Goal: Task Accomplishment & Management: Use online tool/utility

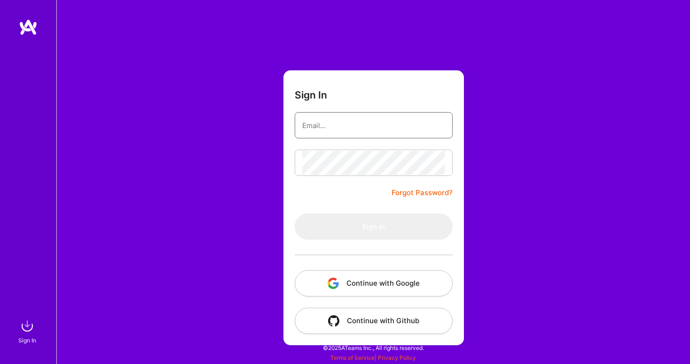
click at [398, 128] on input "email" at bounding box center [373, 126] width 143 height 24
type input "[EMAIL_ADDRESS][DOMAIN_NAME]"
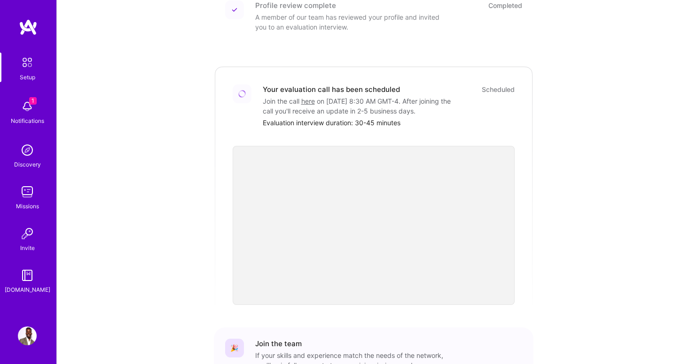
scroll to position [307, 0]
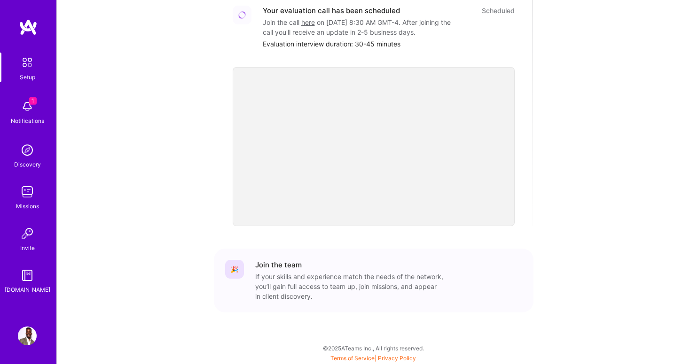
click at [353, 293] on div "If your skills and experience match the needs of the network, you’ll gain full …" at bounding box center [349, 287] width 188 height 30
click at [27, 106] on img at bounding box center [27, 106] width 19 height 19
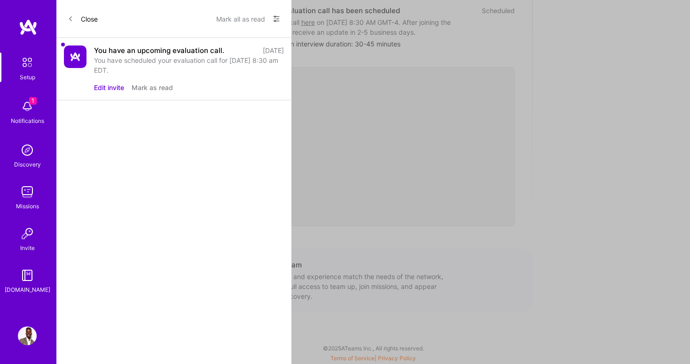
click at [150, 87] on button "Mark as read" at bounding box center [152, 88] width 41 height 10
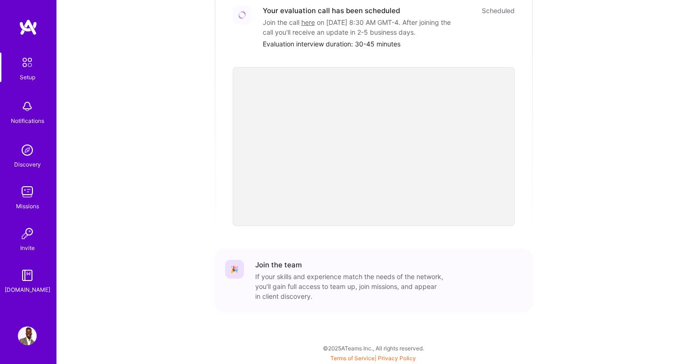
click at [29, 205] on div "Missions" at bounding box center [27, 206] width 23 height 10
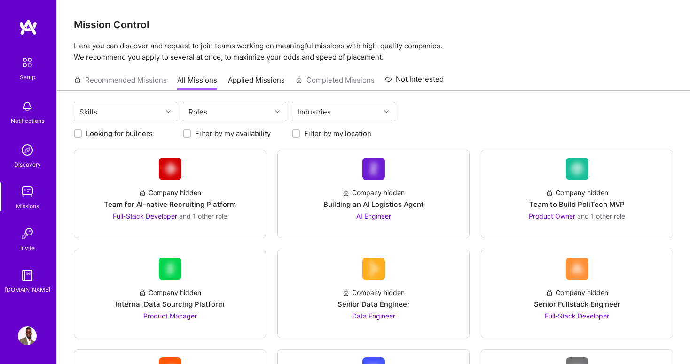
click at [200, 111] on div "Roles" at bounding box center [197, 112] width 23 height 14
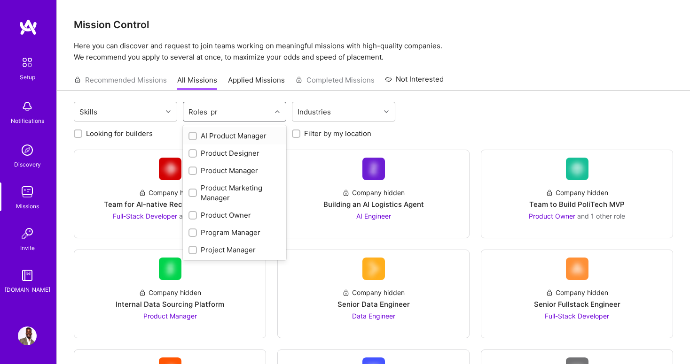
type input "pro"
click at [195, 164] on div "Product Manager" at bounding box center [234, 170] width 103 height 17
checkbox input "true"
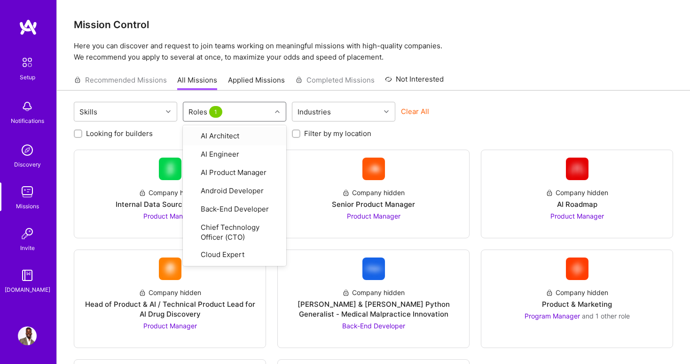
click at [403, 134] on div "Looking for builders Filter by my availability Filter by my location" at bounding box center [373, 131] width 599 height 15
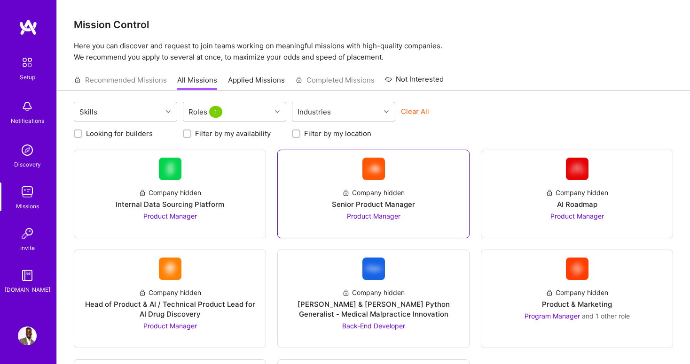
click at [384, 167] on img at bounding box center [373, 169] width 23 height 23
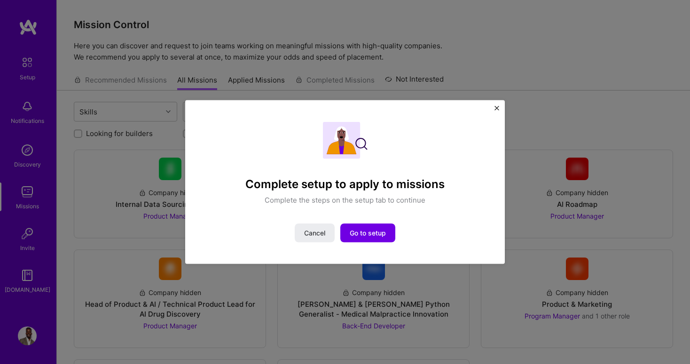
click at [496, 109] on img "Close" at bounding box center [496, 108] width 5 height 5
